Goal: Task Accomplishment & Management: Use online tool/utility

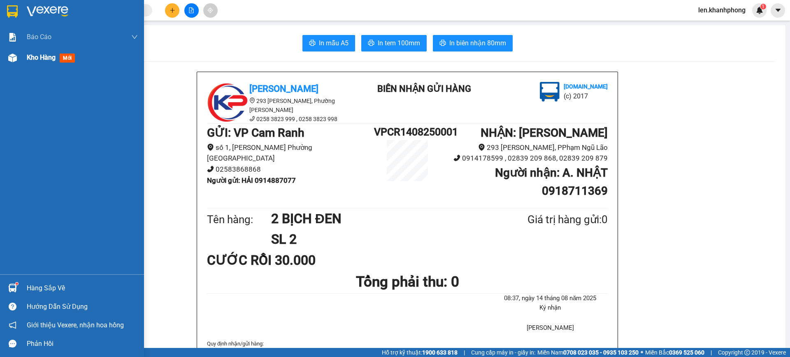
click at [37, 58] on span "Kho hàng" at bounding box center [41, 57] width 29 height 8
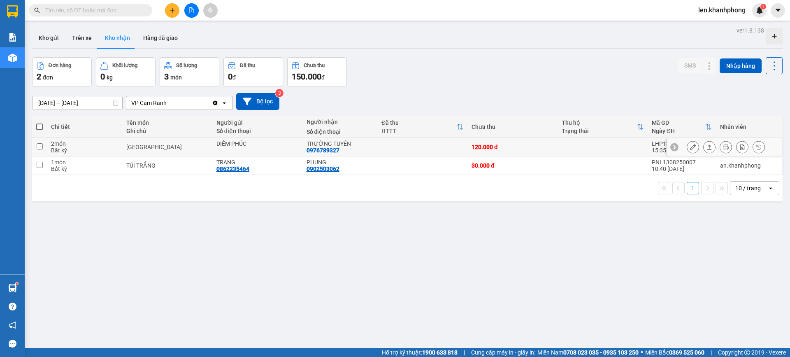
click at [690, 146] on icon at bounding box center [693, 147] width 6 height 6
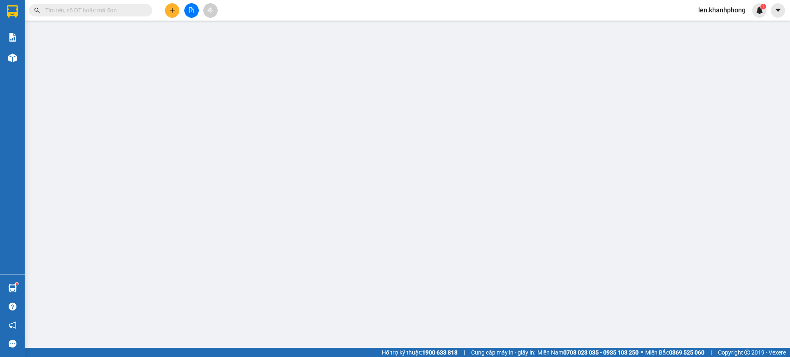
type input "DIỄM PHÚC"
type input "0976789327"
type input "TRƯỜNG TUYÊN"
type input "120.000"
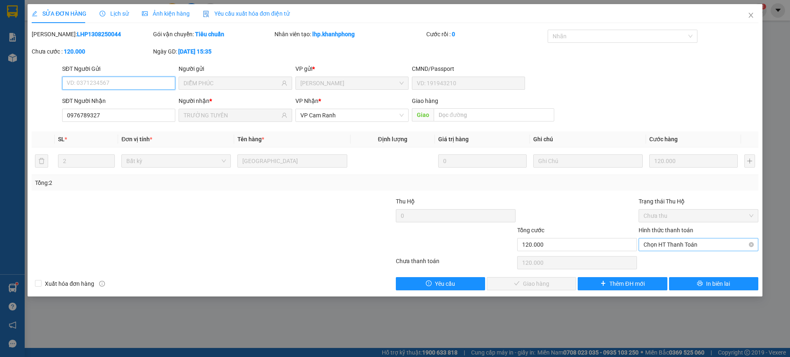
click at [655, 243] on span "Chọn HT Thanh Toán" at bounding box center [698, 244] width 110 height 12
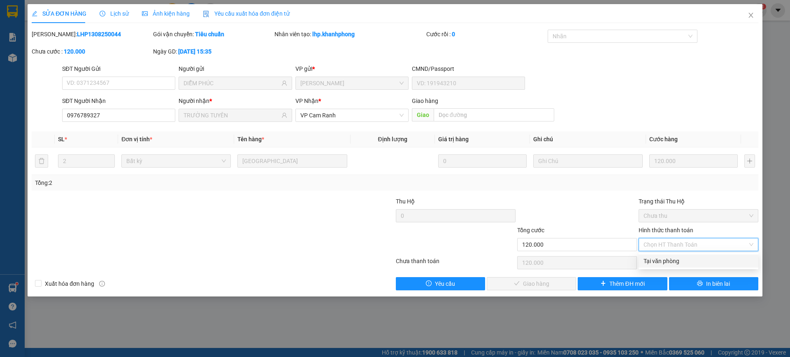
click at [650, 261] on div "Tại văn phòng" at bounding box center [698, 260] width 110 height 9
type input "0"
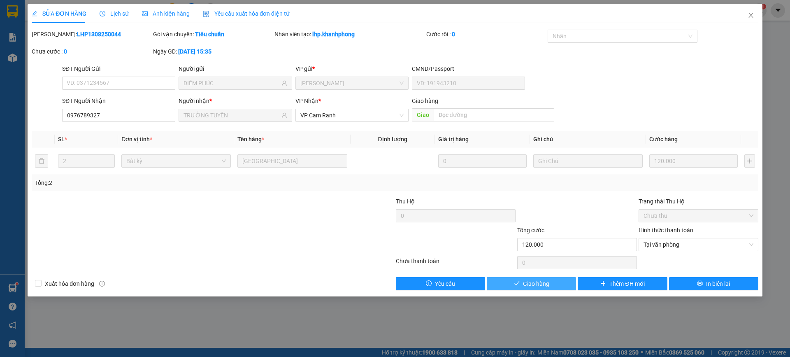
click at [540, 284] on span "Giao hàng" at bounding box center [536, 283] width 26 height 9
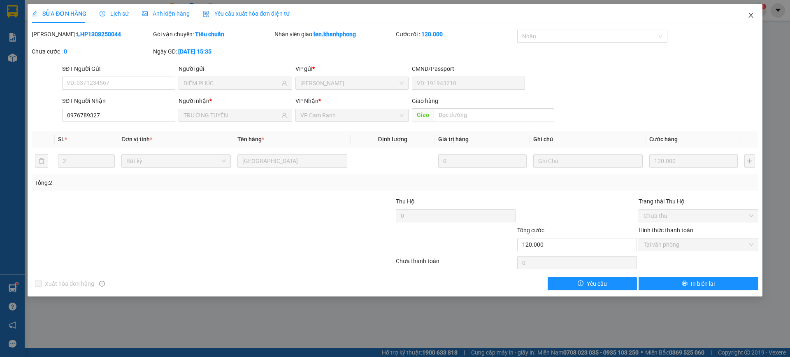
click at [751, 16] on icon "close" at bounding box center [751, 15] width 7 height 7
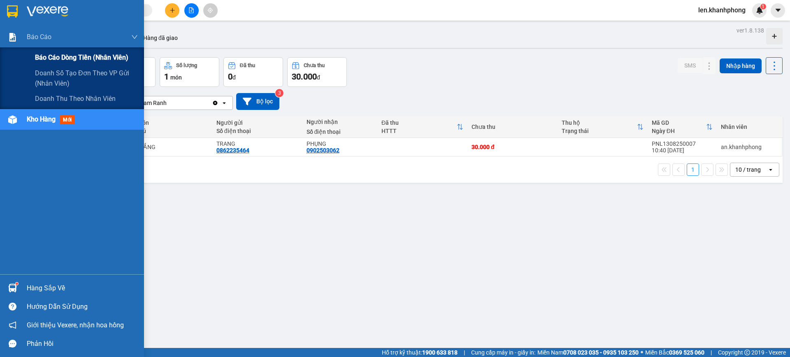
click at [47, 58] on span "Báo cáo dòng tiền (nhân viên)" at bounding box center [81, 57] width 93 height 10
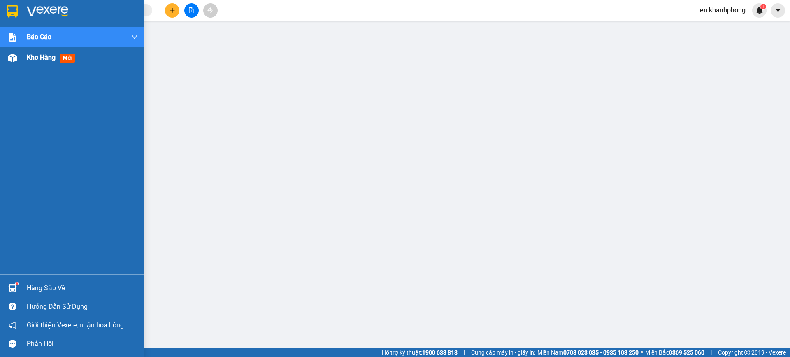
click at [52, 61] on span "Kho hàng" at bounding box center [41, 57] width 29 height 8
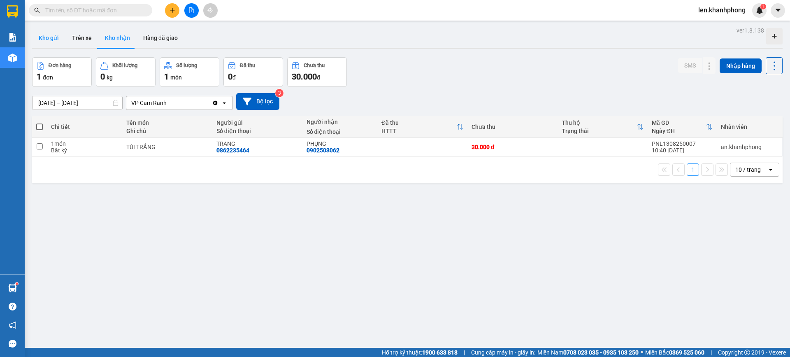
click at [52, 37] on button "Kho gửi" at bounding box center [48, 38] width 33 height 20
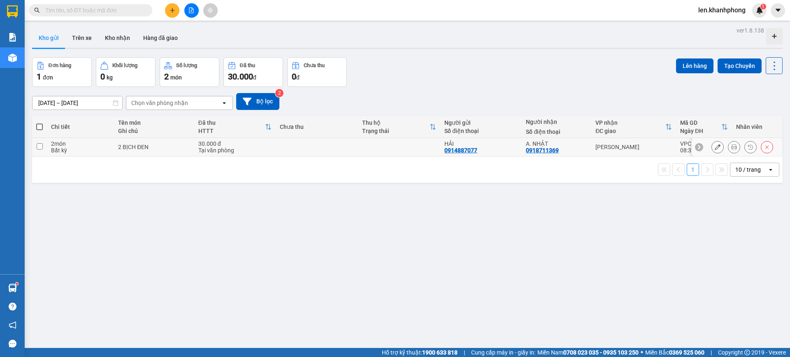
click at [39, 146] on input "checkbox" at bounding box center [40, 146] width 6 height 6
checkbox input "true"
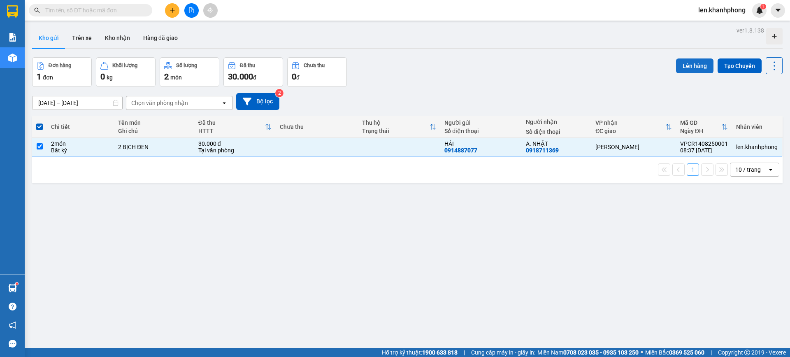
click at [687, 66] on button "Lên hàng" at bounding box center [694, 65] width 37 height 15
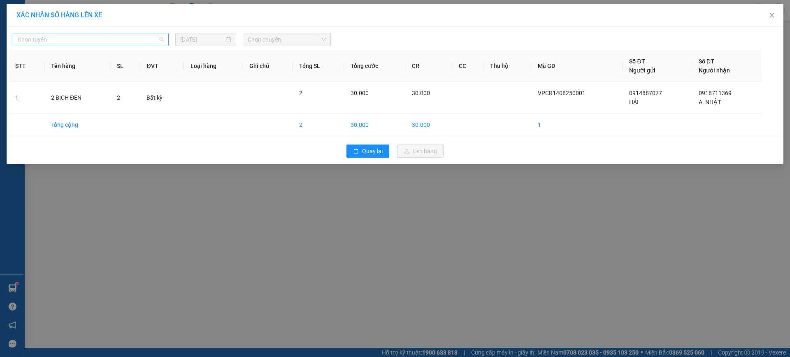
click at [129, 39] on span "Chọn tuyến" at bounding box center [91, 39] width 146 height 12
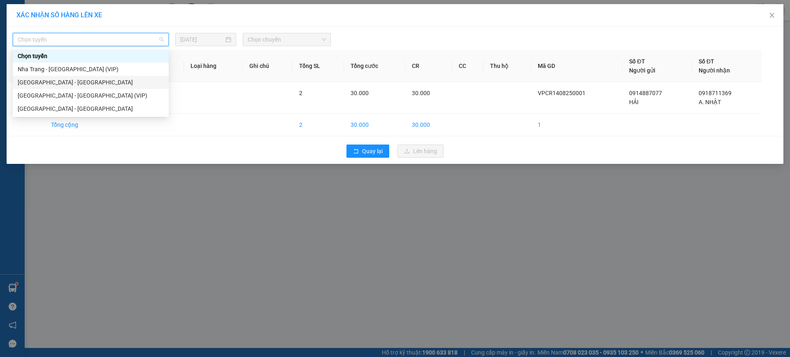
click at [64, 77] on div "[GEOGRAPHIC_DATA] - [GEOGRAPHIC_DATA]" at bounding box center [91, 82] width 156 height 13
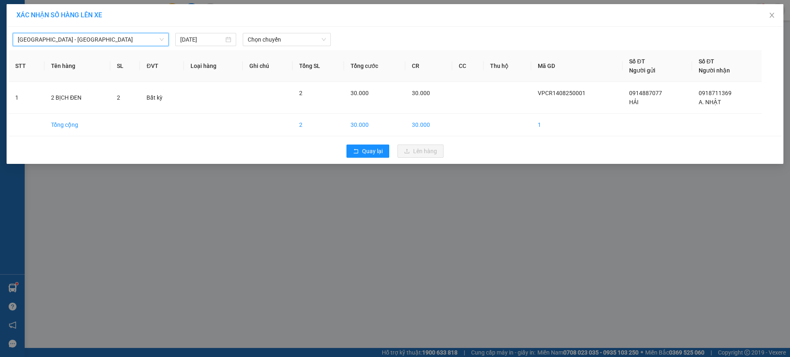
click at [63, 38] on span "[GEOGRAPHIC_DATA] - [GEOGRAPHIC_DATA]" at bounding box center [91, 39] width 146 height 12
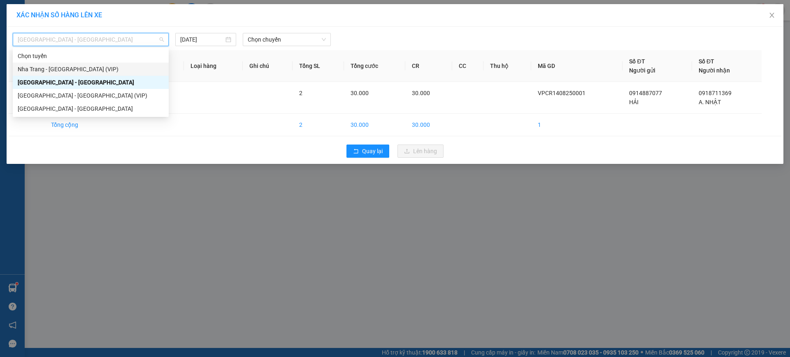
click at [58, 66] on div "Nha Trang - [GEOGRAPHIC_DATA] (VIP)" at bounding box center [91, 69] width 146 height 9
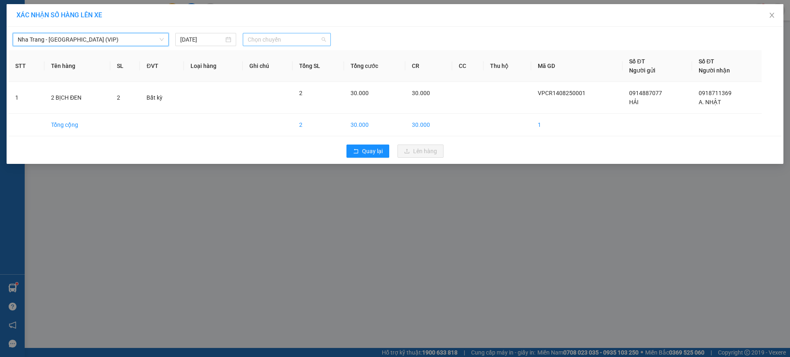
click at [287, 45] on span "Chọn chuyến" at bounding box center [287, 39] width 78 height 12
click at [197, 23] on div "XÁC NHẬN SỐ HÀNG LÊN XE" at bounding box center [395, 15] width 777 height 23
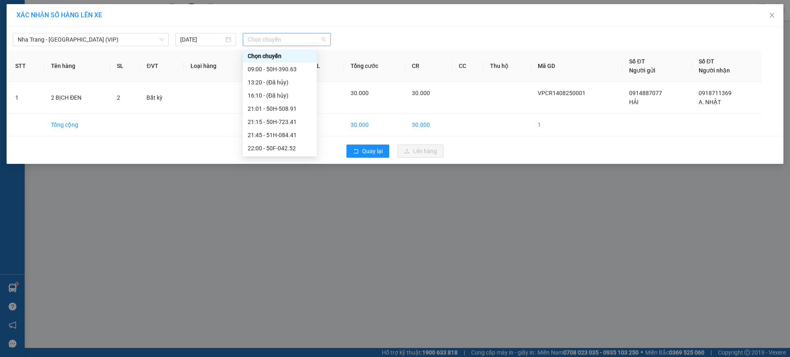
click at [268, 37] on span "Chọn chuyến" at bounding box center [287, 39] width 78 height 12
click at [284, 121] on div "21:15 - 50H-723.41" at bounding box center [280, 121] width 64 height 9
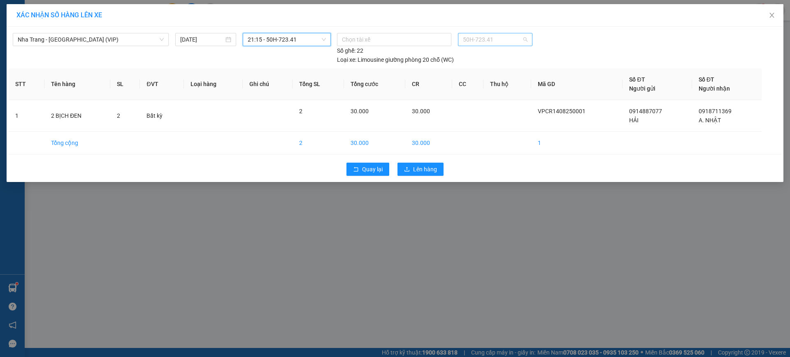
click at [470, 40] on span "50H-723.41" at bounding box center [495, 39] width 64 height 12
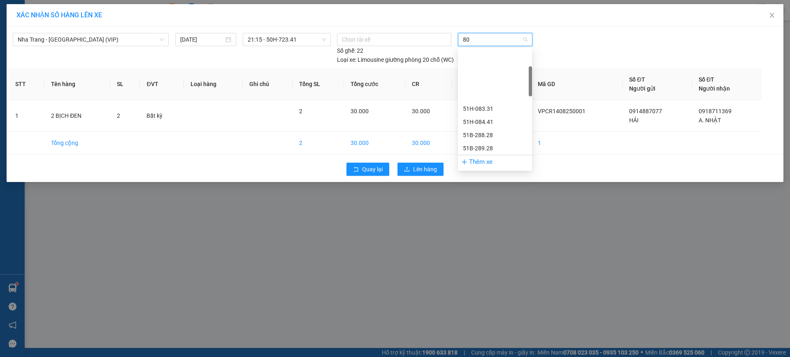
type input "802"
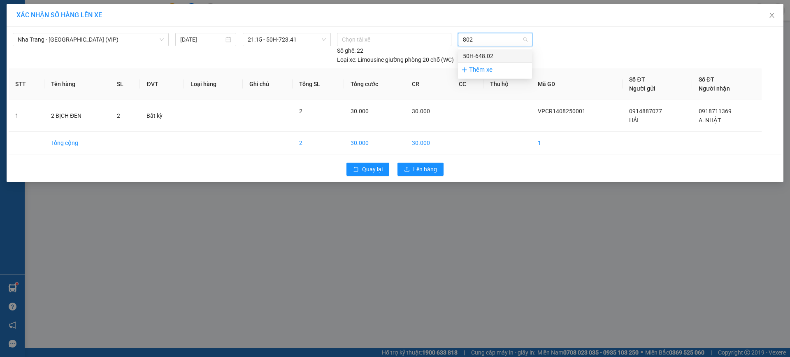
click at [502, 58] on div "50H-648.02" at bounding box center [495, 55] width 64 height 9
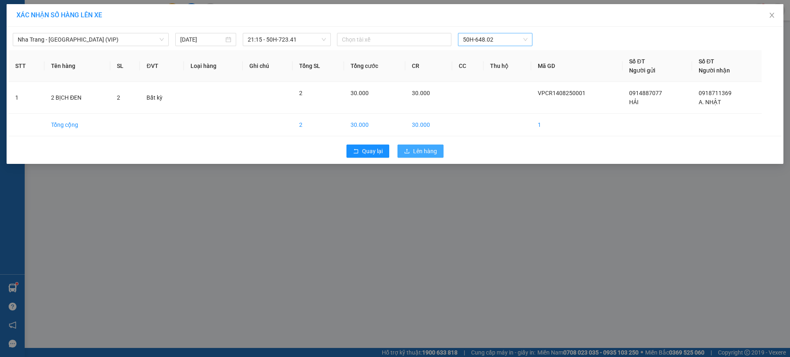
click at [414, 151] on span "Lên hàng" at bounding box center [425, 150] width 24 height 9
